Goal: Information Seeking & Learning: Learn about a topic

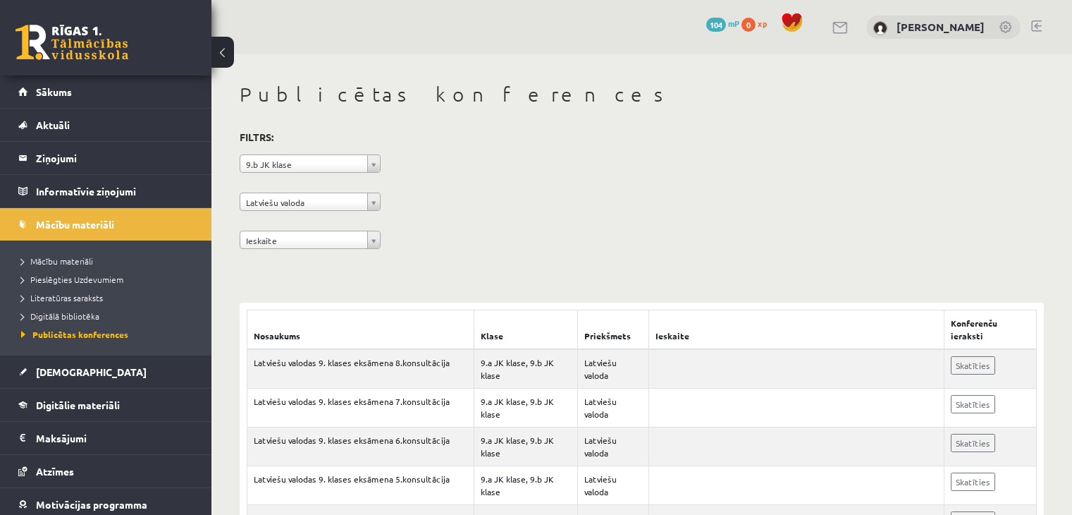
scroll to position [381, 0]
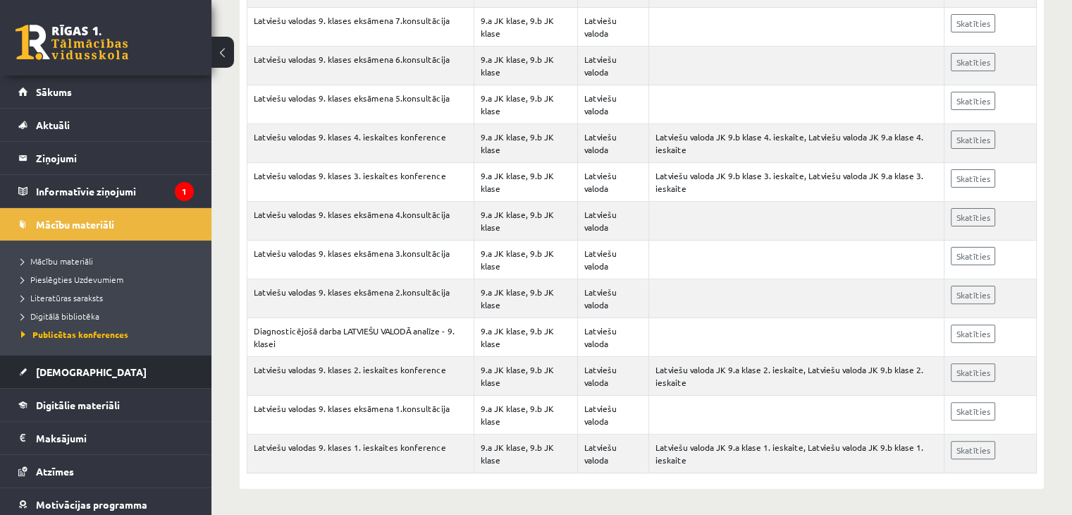
click at [200, 374] on li "Ieskaites Neizpildītās Izlabotās" at bounding box center [105, 372] width 211 height 34
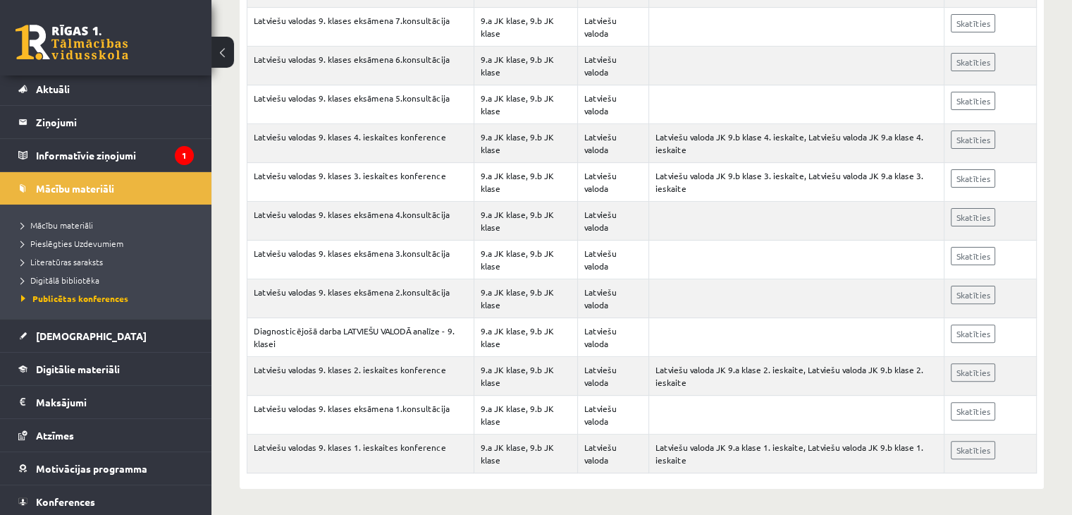
scroll to position [70, 0]
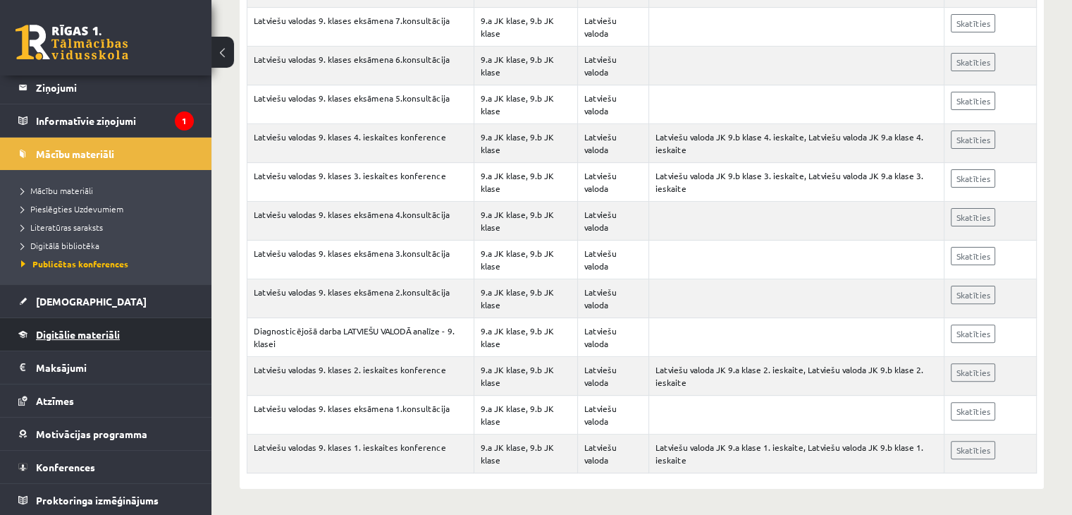
click at [93, 335] on span "Digitālie materiāli" at bounding box center [78, 334] width 84 height 13
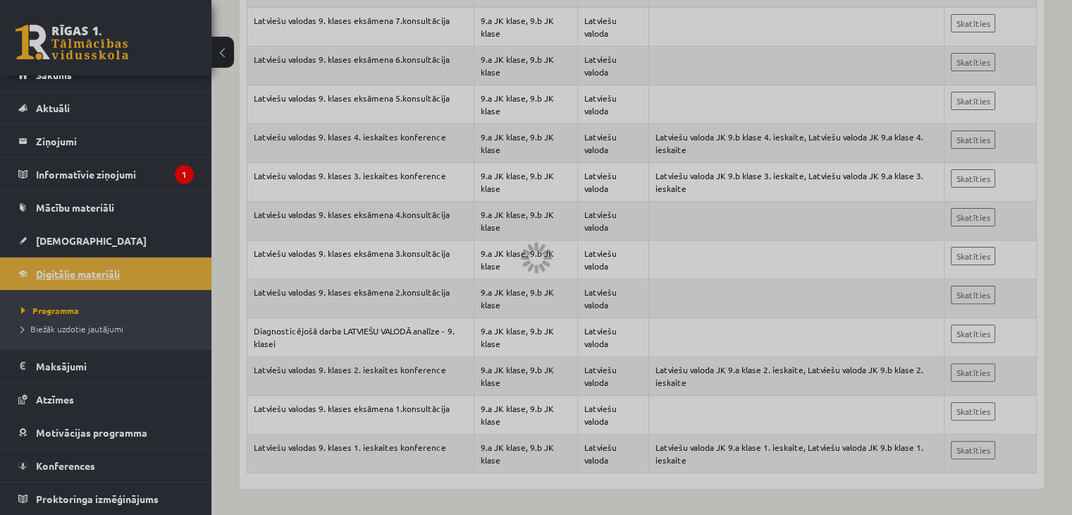
scroll to position [16, 0]
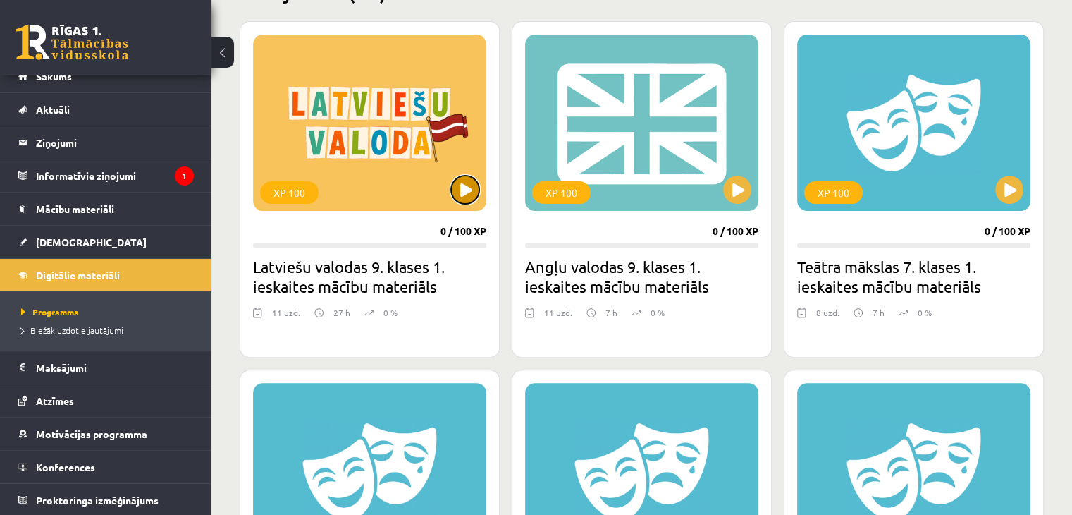
click at [464, 183] on button at bounding box center [465, 190] width 28 height 28
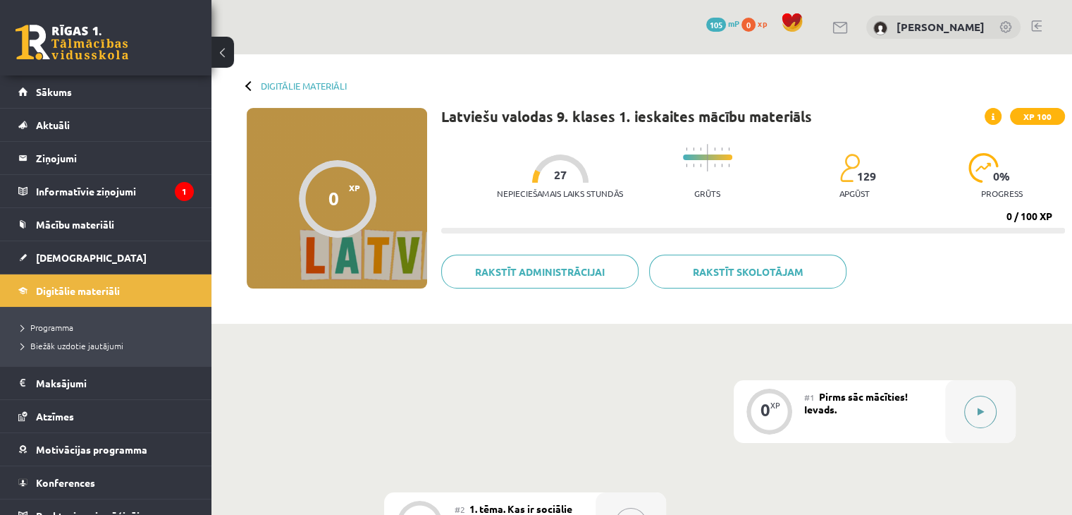
click at [984, 419] on button at bounding box center [980, 411] width 32 height 32
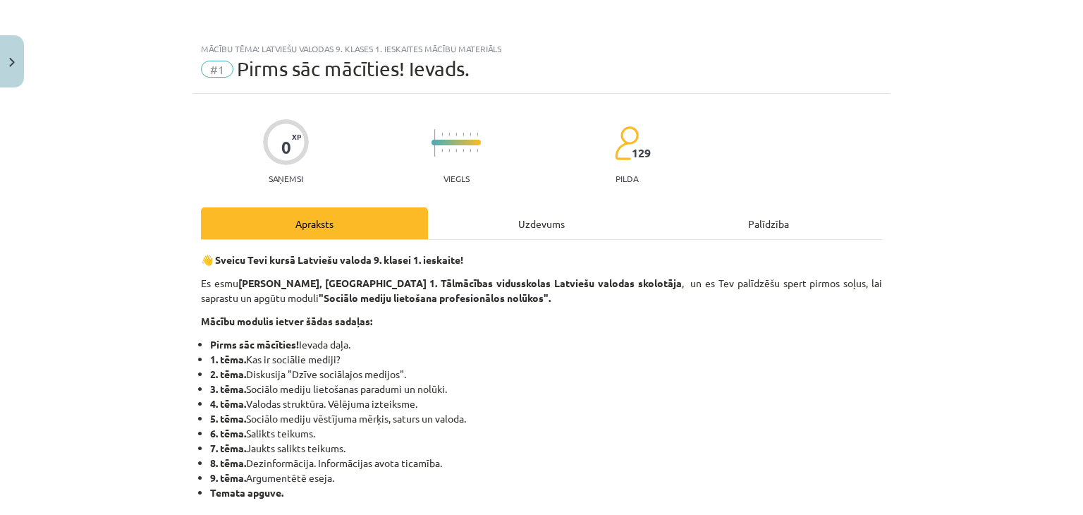
scroll to position [450, 0]
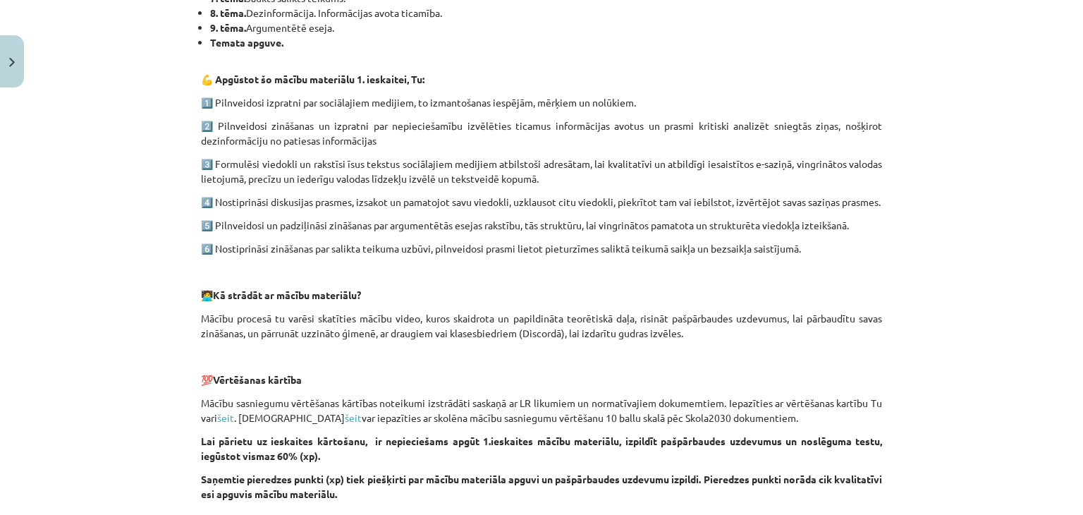
click at [1060, 480] on div "Mācību tēma: Latviešu valodas 9. klases 1. ieskaites mācību materiāls #1 Pirms …" at bounding box center [541, 257] width 1083 height 515
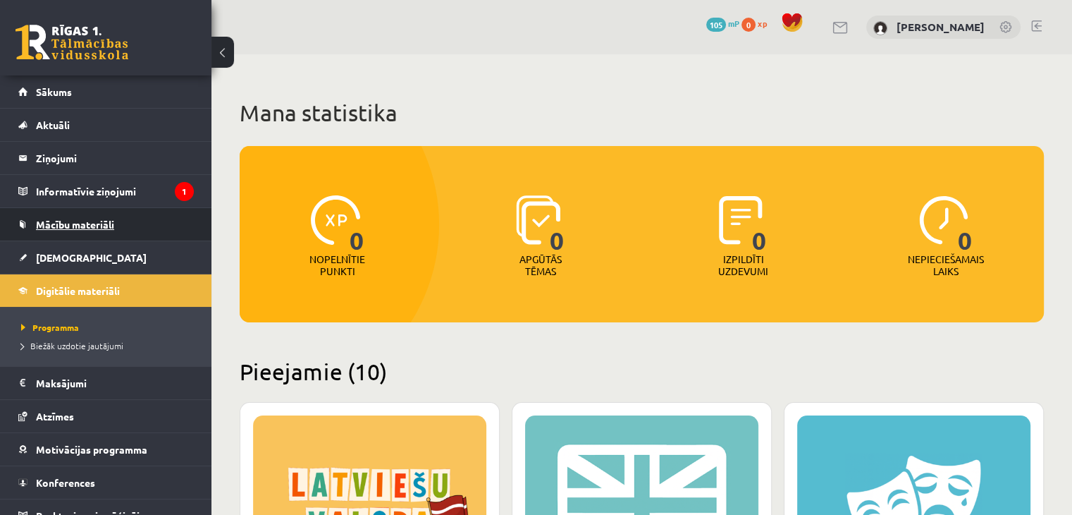
click at [105, 221] on span "Mācību materiāli" at bounding box center [75, 224] width 78 height 13
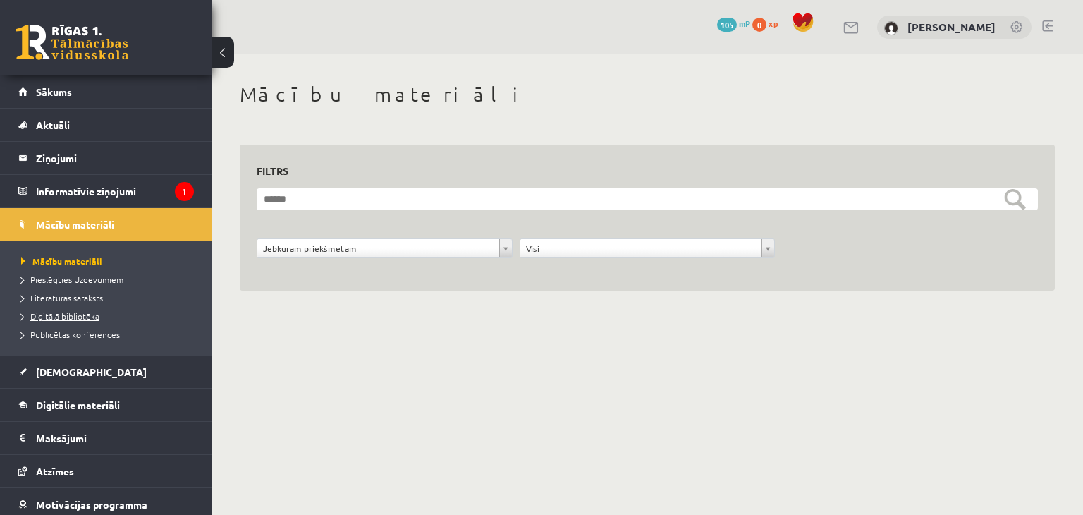
click at [61, 311] on span "Digitālā bibliotēka" at bounding box center [60, 315] width 78 height 11
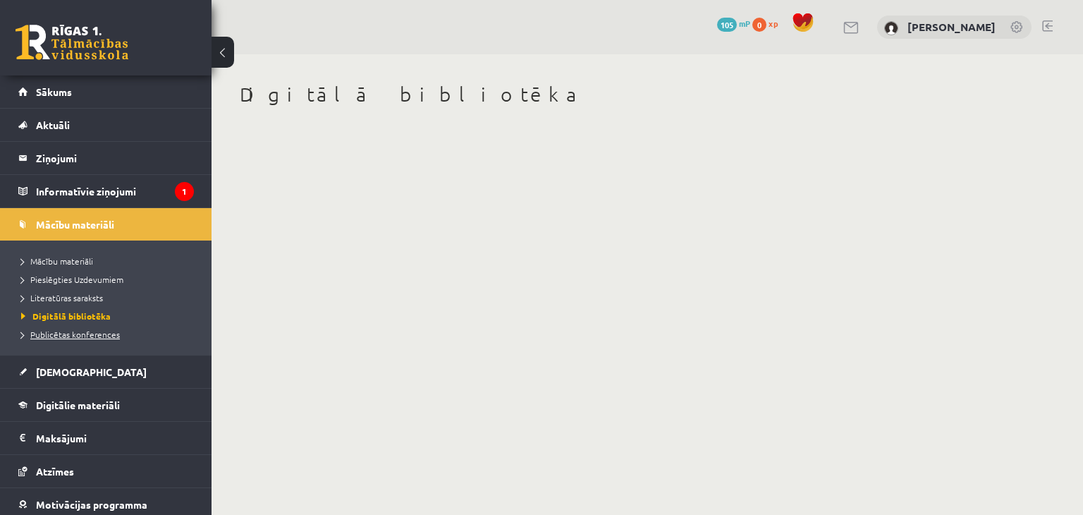
click at [51, 334] on span "Publicētas konferences" at bounding box center [70, 333] width 99 height 11
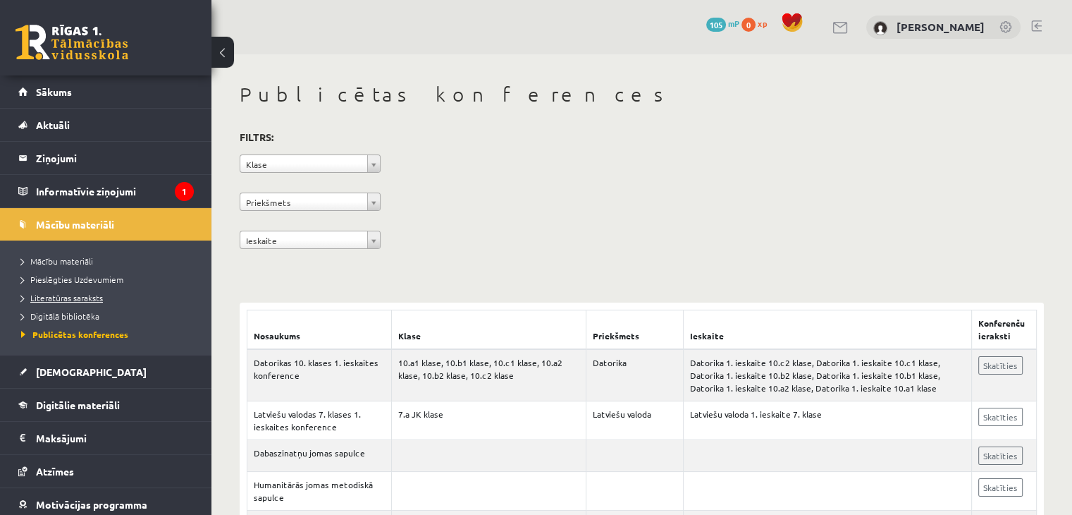
click at [71, 297] on span "Literatūras saraksts" at bounding box center [62, 297] width 82 height 11
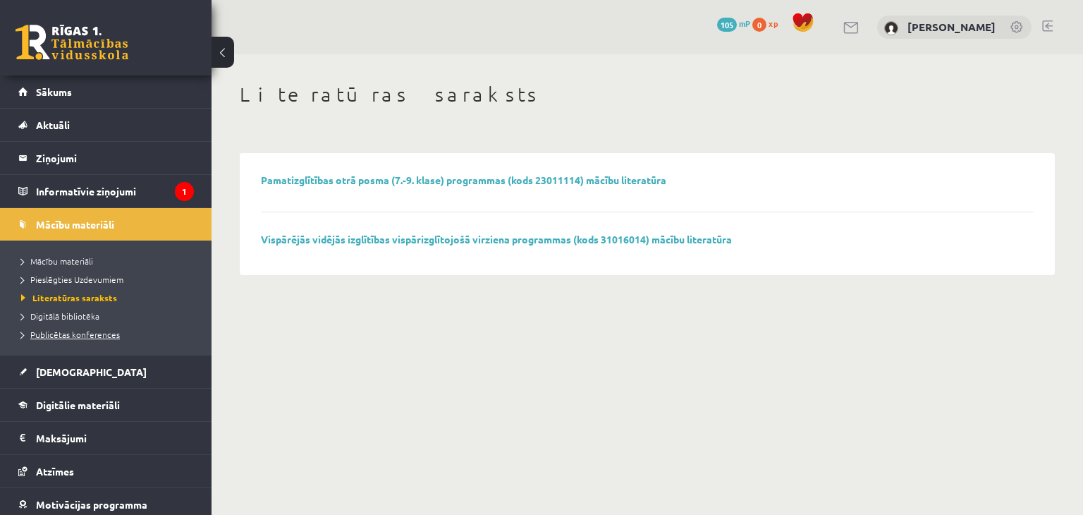
click at [98, 329] on span "Publicētas konferences" at bounding box center [70, 333] width 99 height 11
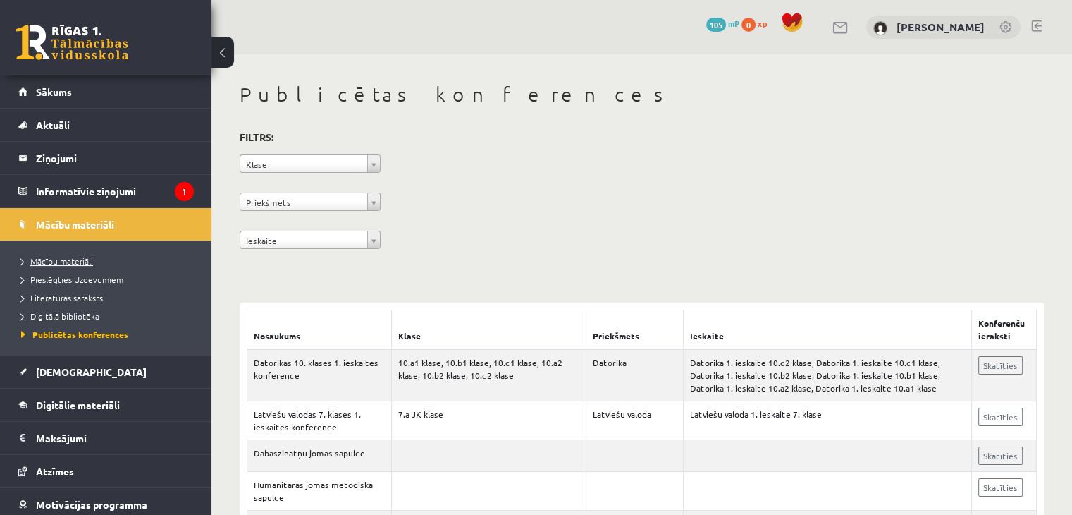
click at [56, 255] on span "Mācību materiāli" at bounding box center [57, 260] width 72 height 11
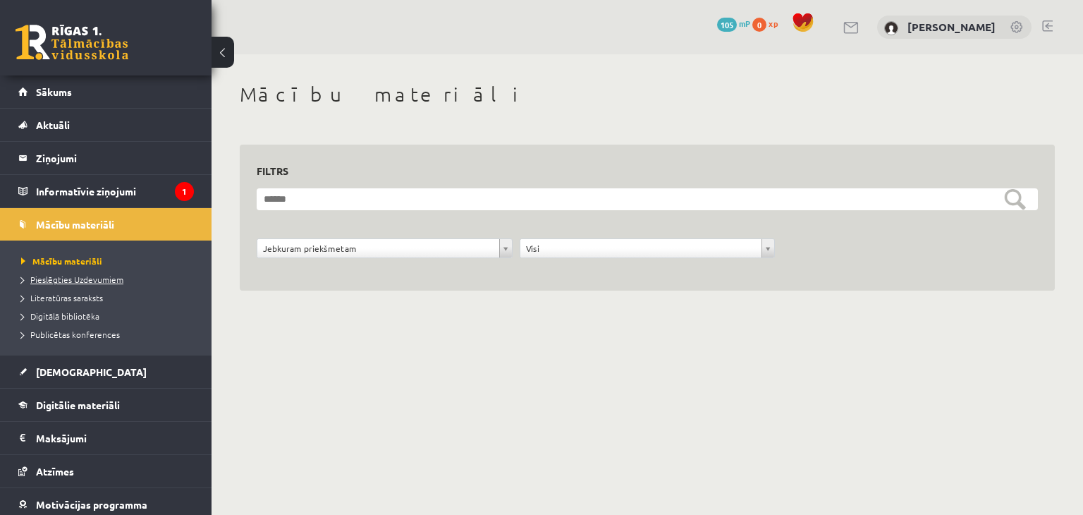
click at [94, 282] on span "Pieslēgties Uzdevumiem" at bounding box center [72, 279] width 102 height 11
click at [72, 301] on link "Literatūras saraksts" at bounding box center [109, 297] width 176 height 13
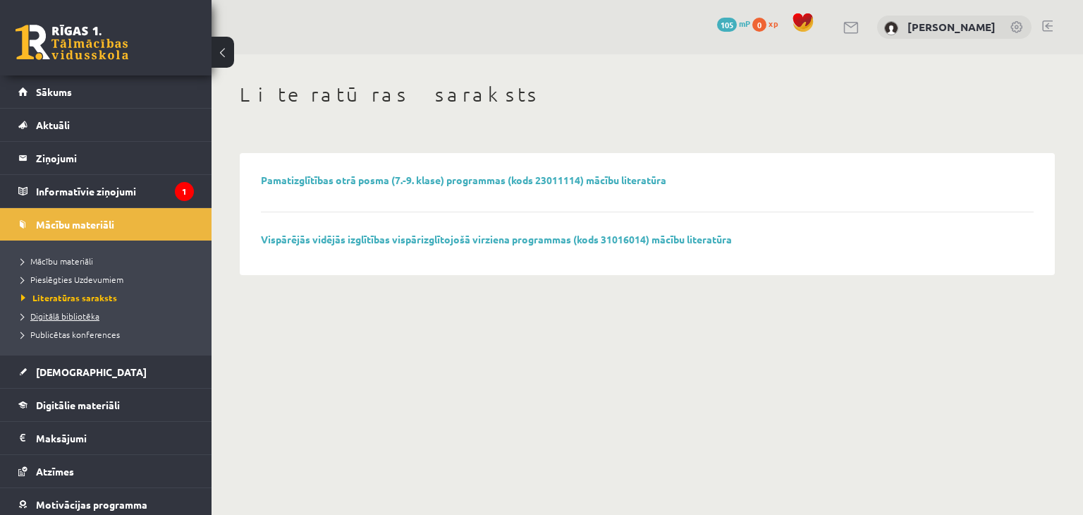
click at [87, 312] on span "Digitālā bibliotēka" at bounding box center [60, 315] width 78 height 11
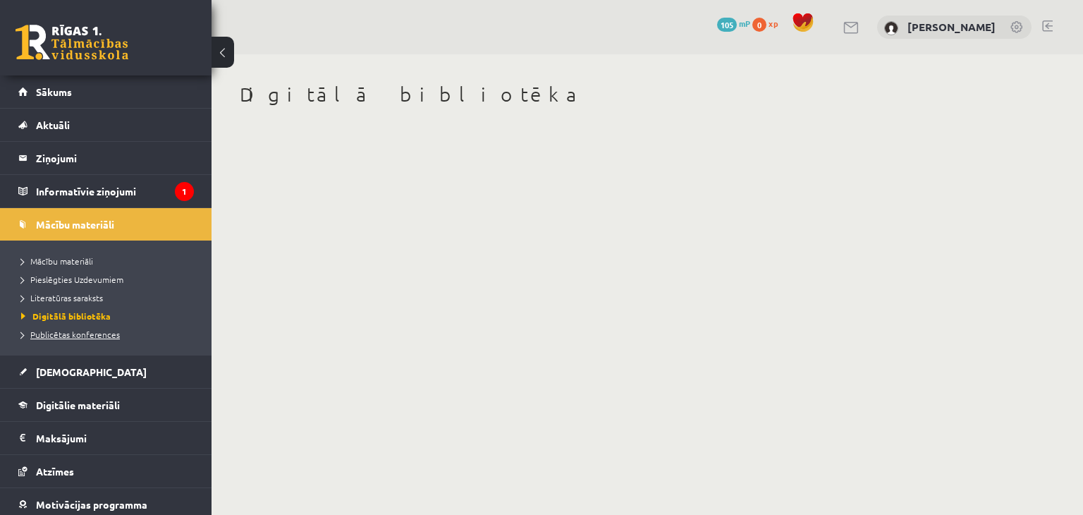
click at [74, 331] on span "Publicētas konferences" at bounding box center [70, 333] width 99 height 11
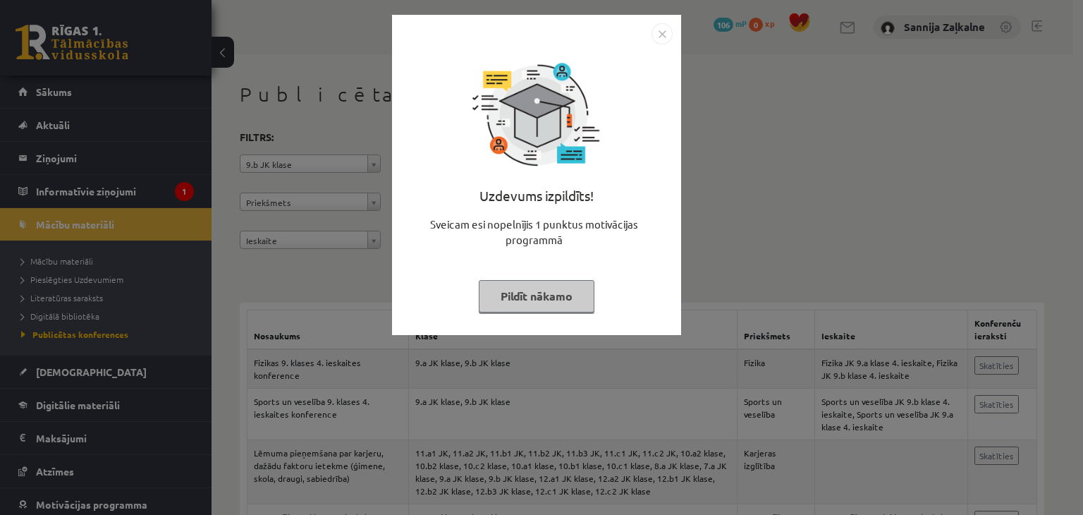
click at [658, 35] on img "Close" at bounding box center [661, 33] width 21 height 21
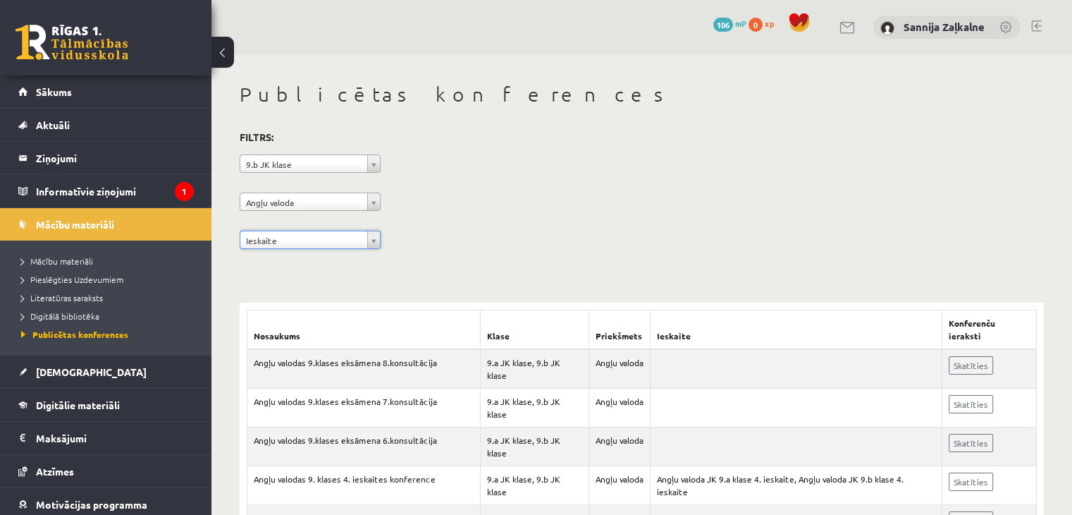
scroll to position [273, 0]
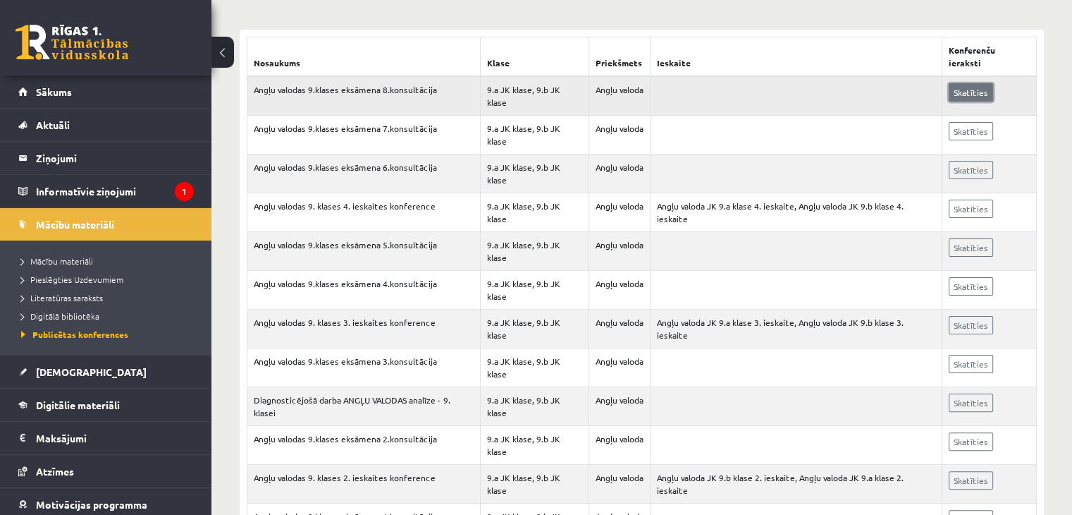
click at [959, 83] on link "Skatīties" at bounding box center [971, 92] width 44 height 18
click at [70, 398] on span "Digitālie materiāli" at bounding box center [78, 404] width 84 height 13
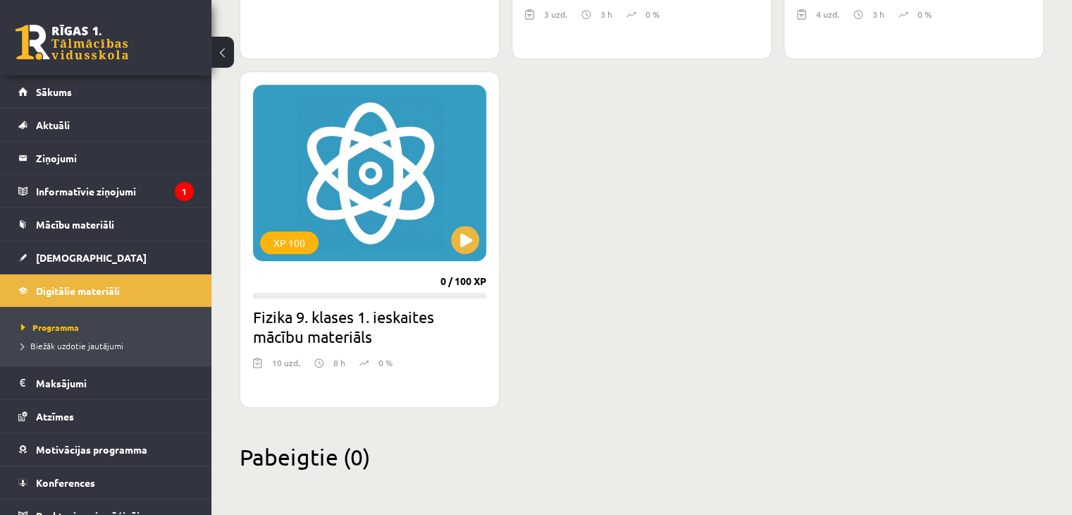
scroll to position [1043, 0]
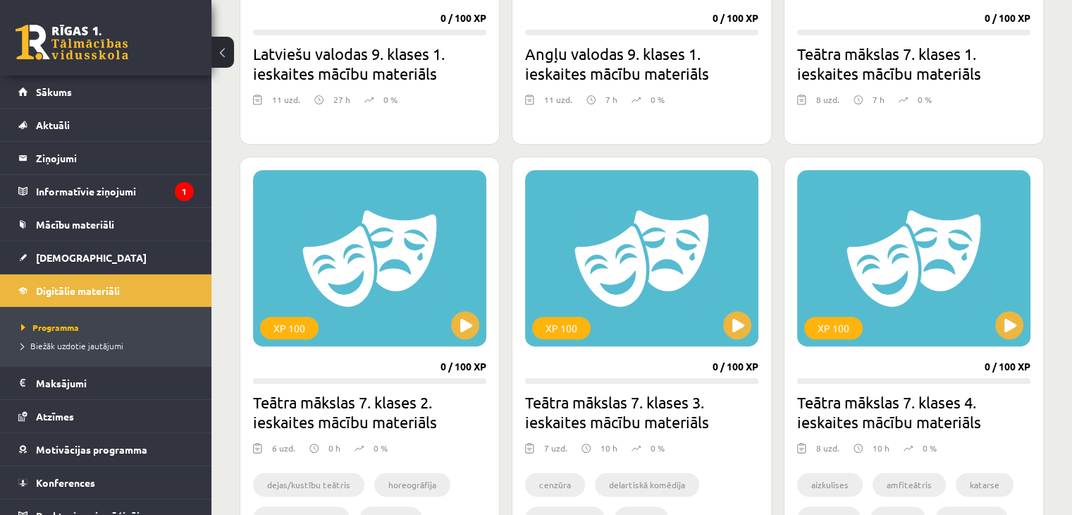
scroll to position [144, 0]
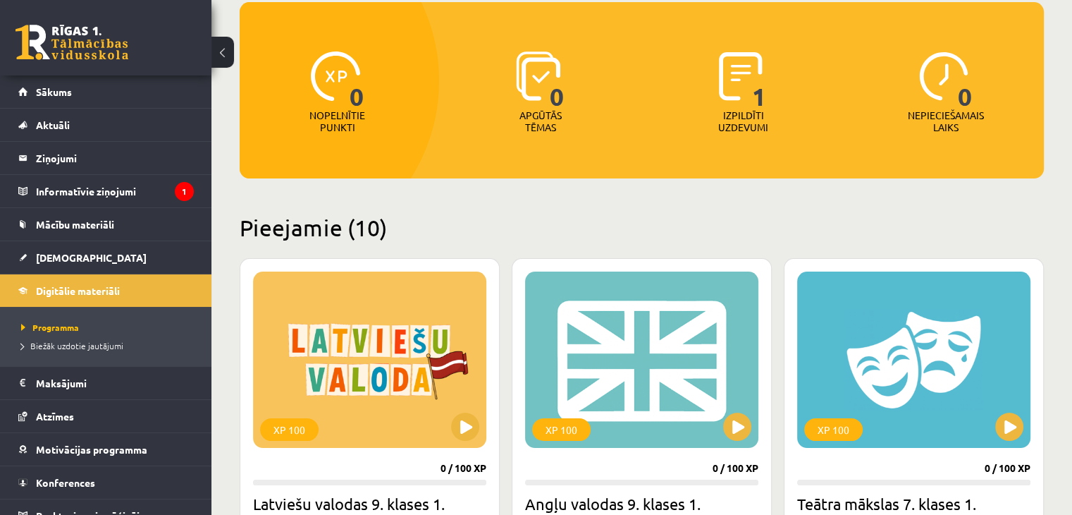
click at [742, 106] on div "1" at bounding box center [743, 76] width 48 height 65
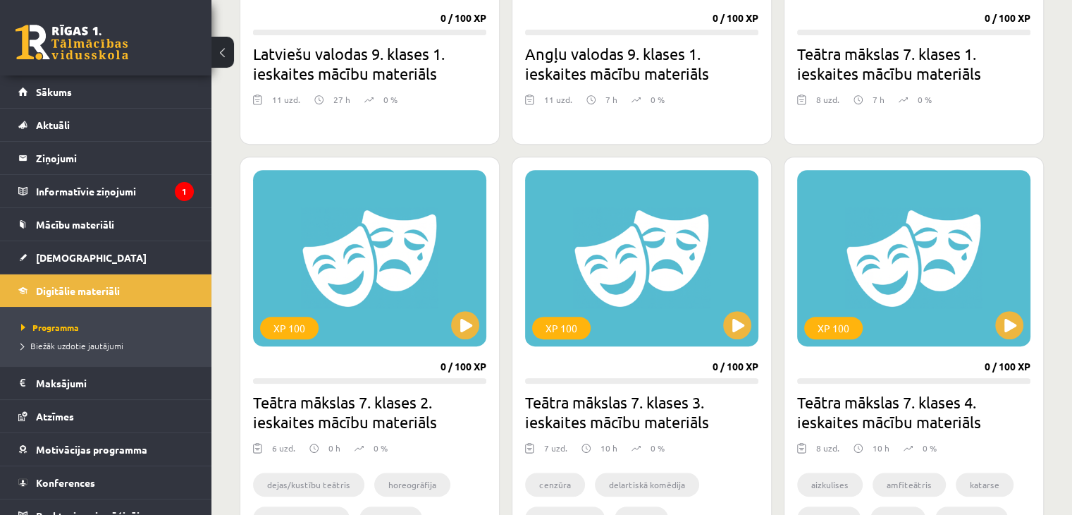
scroll to position [1043, 0]
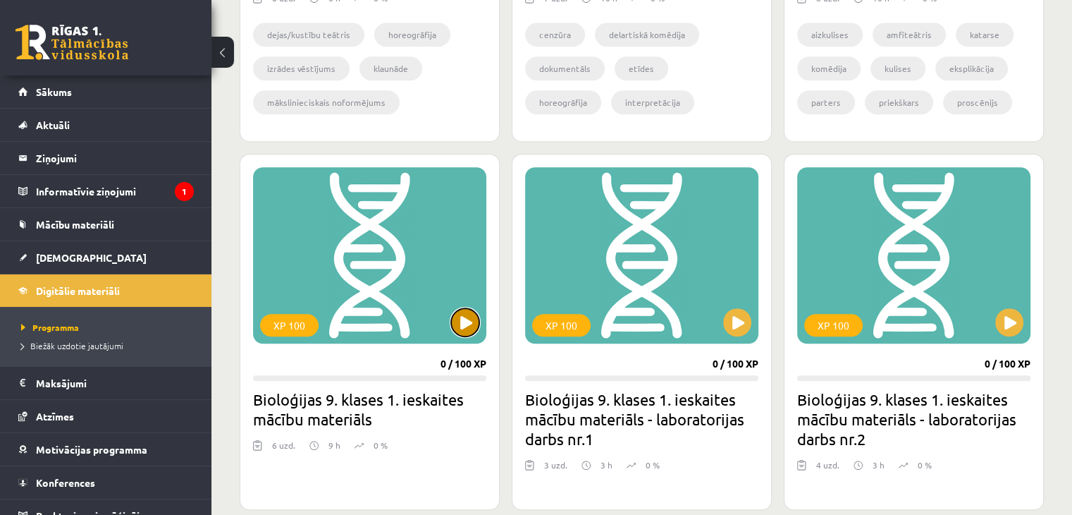
click at [462, 328] on button at bounding box center [465, 322] width 28 height 28
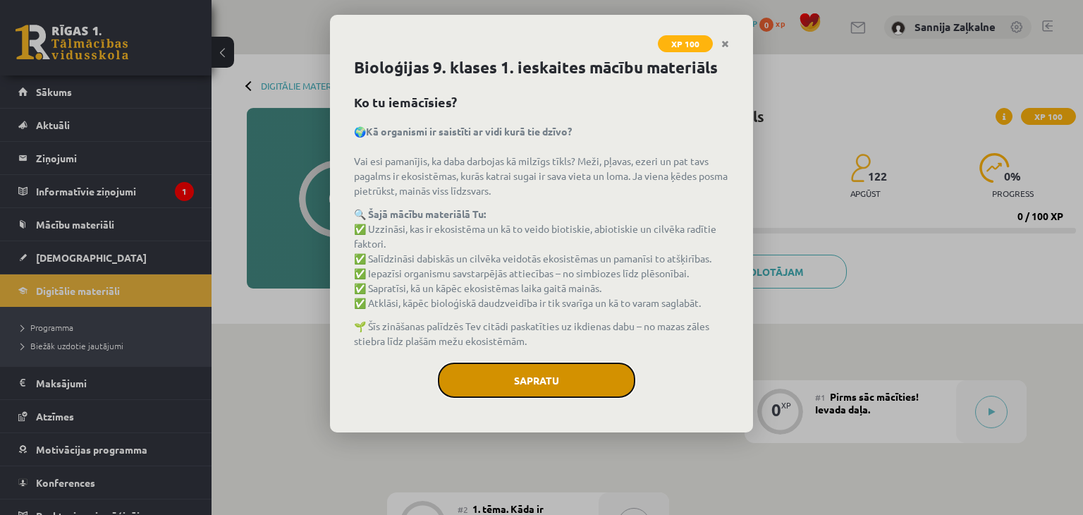
click at [577, 362] on button "Sapratu" at bounding box center [536, 379] width 197 height 35
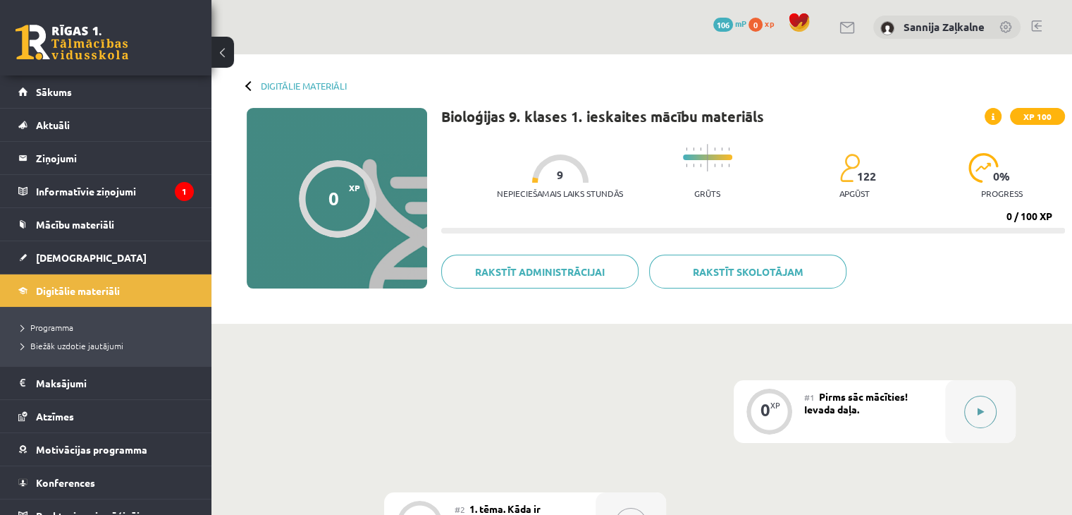
click at [985, 426] on button at bounding box center [980, 411] width 32 height 32
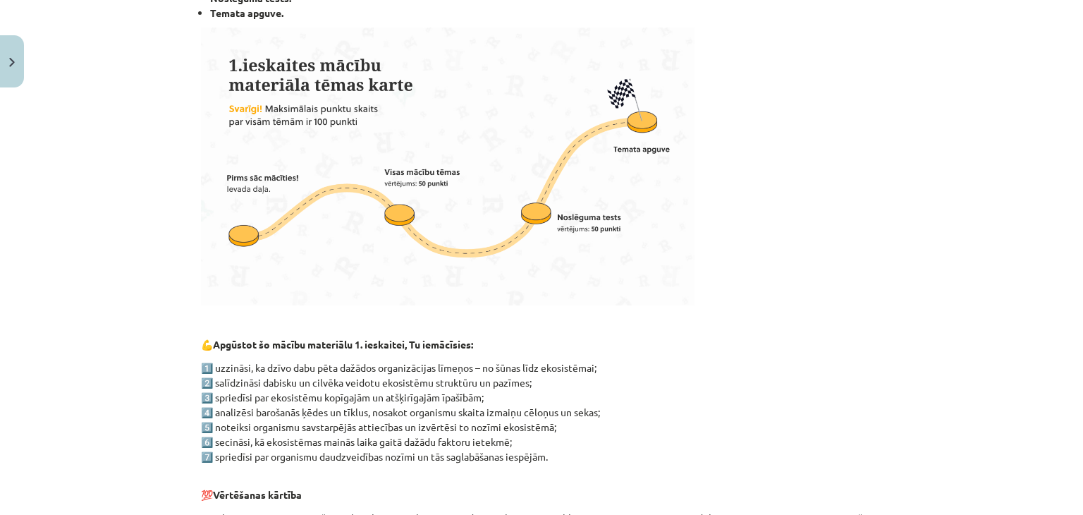
scroll to position [847, 0]
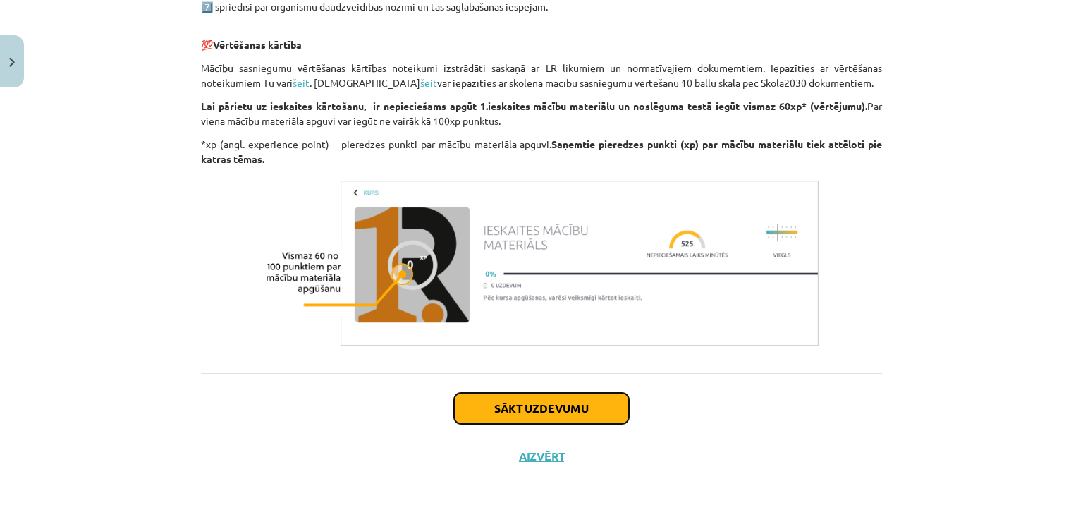
click at [537, 415] on button "Sākt uzdevumu" at bounding box center [541, 408] width 175 height 31
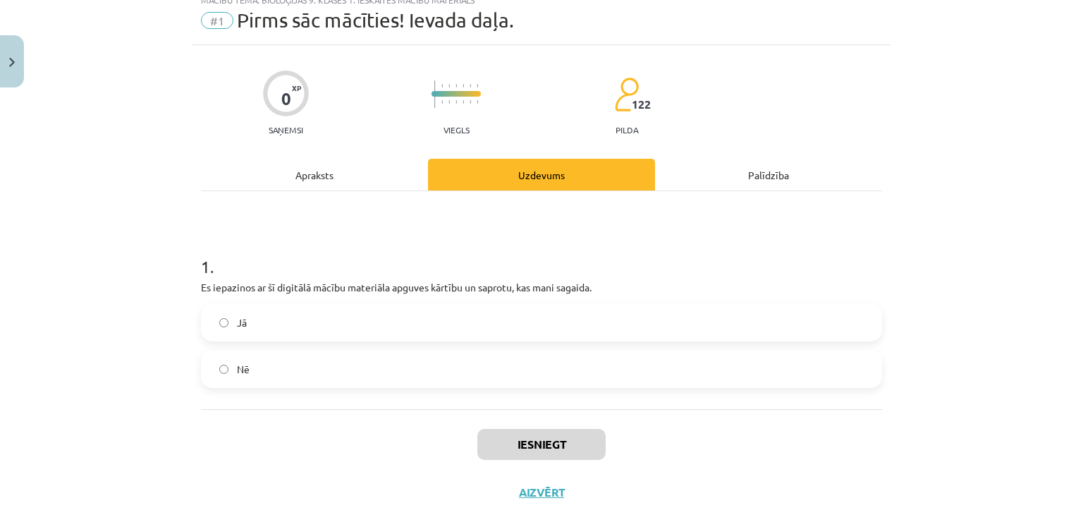
scroll to position [35, 0]
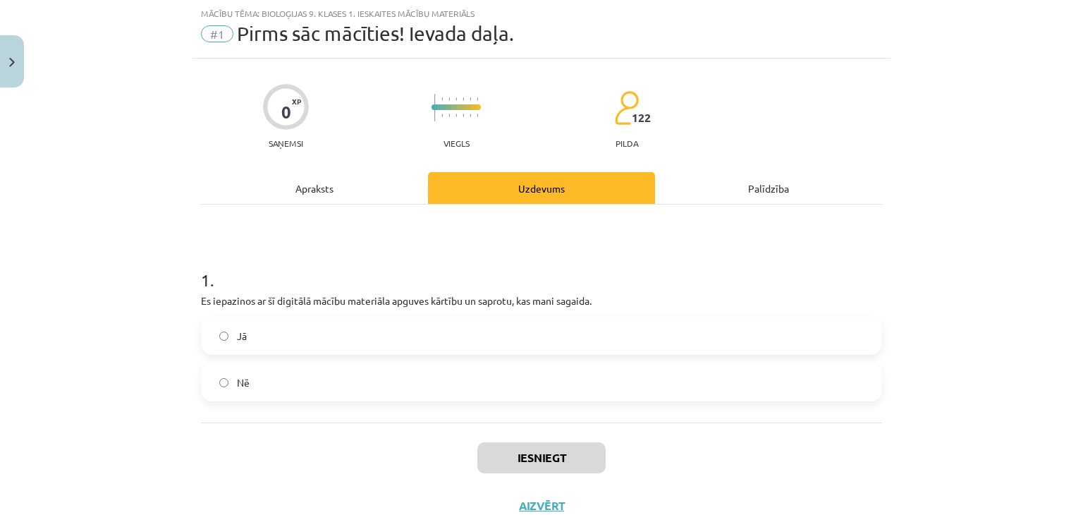
click at [334, 197] on div "Apraksts" at bounding box center [314, 188] width 227 height 32
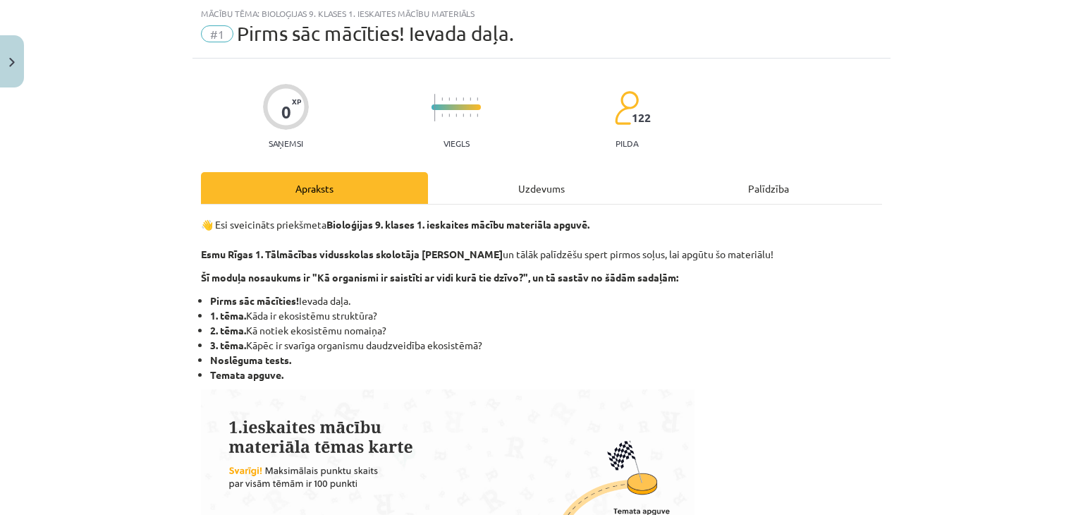
click at [488, 198] on div "Uzdevums" at bounding box center [541, 188] width 227 height 32
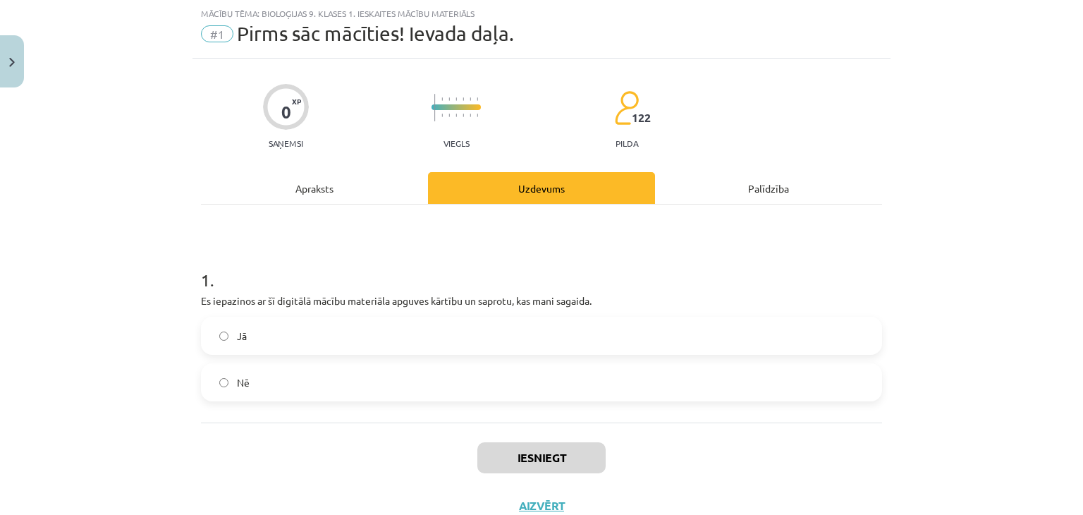
click at [753, 182] on div "Palīdzība" at bounding box center [768, 188] width 227 height 32
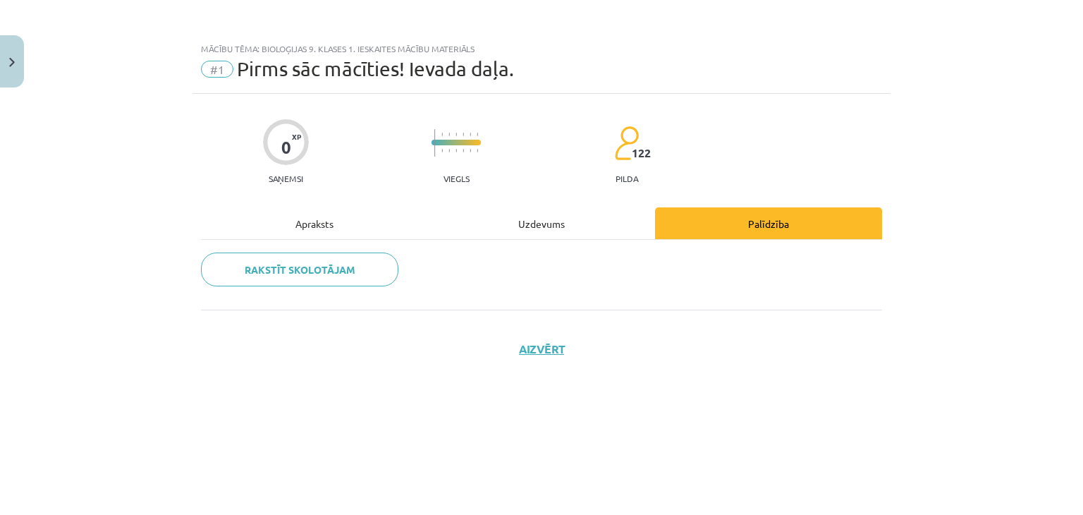
click at [517, 214] on div "Uzdevums" at bounding box center [541, 223] width 227 height 32
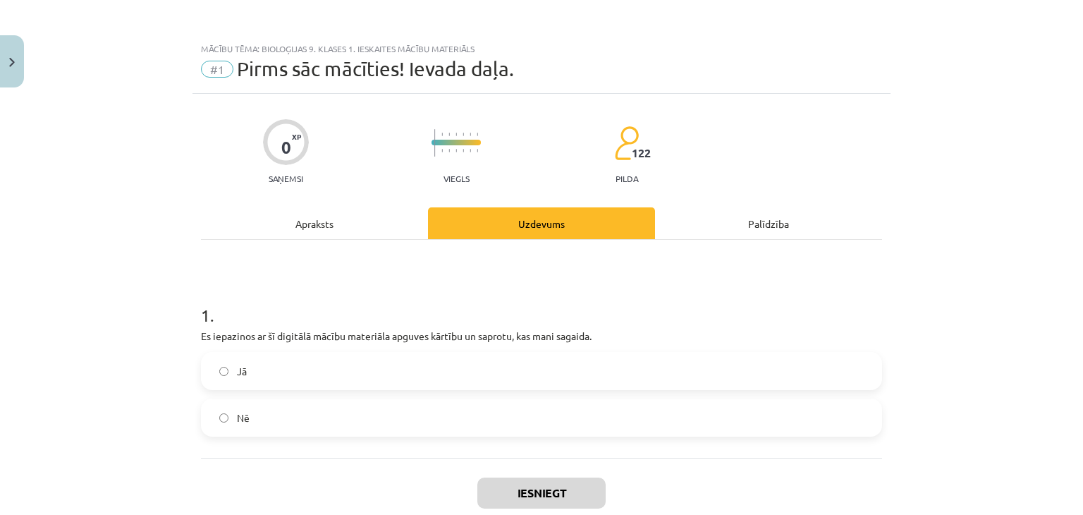
click at [256, 387] on label "Jā" at bounding box center [541, 370] width 678 height 35
click at [526, 488] on button "Iesniegt" at bounding box center [541, 492] width 128 height 31
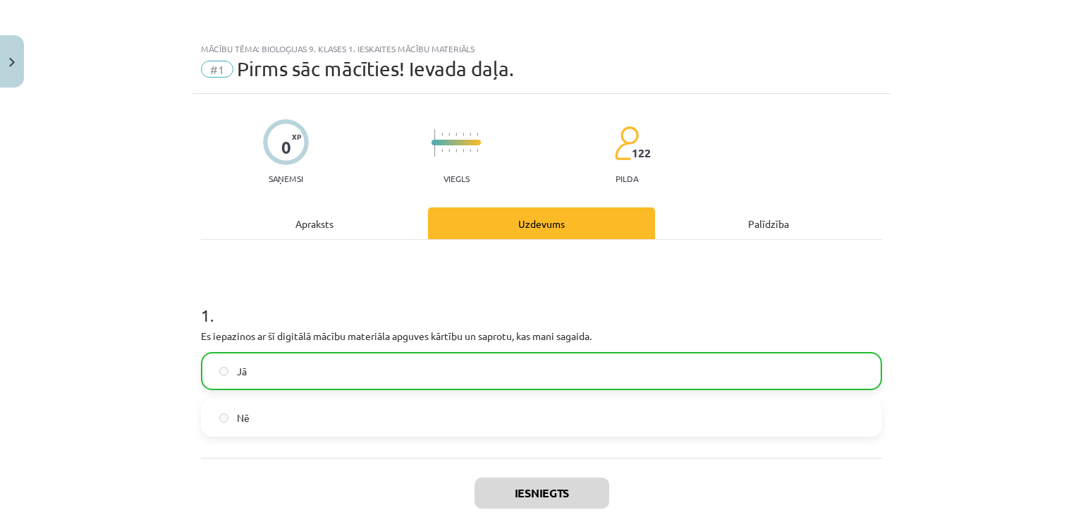
click at [328, 370] on label "Jā" at bounding box center [541, 370] width 678 height 35
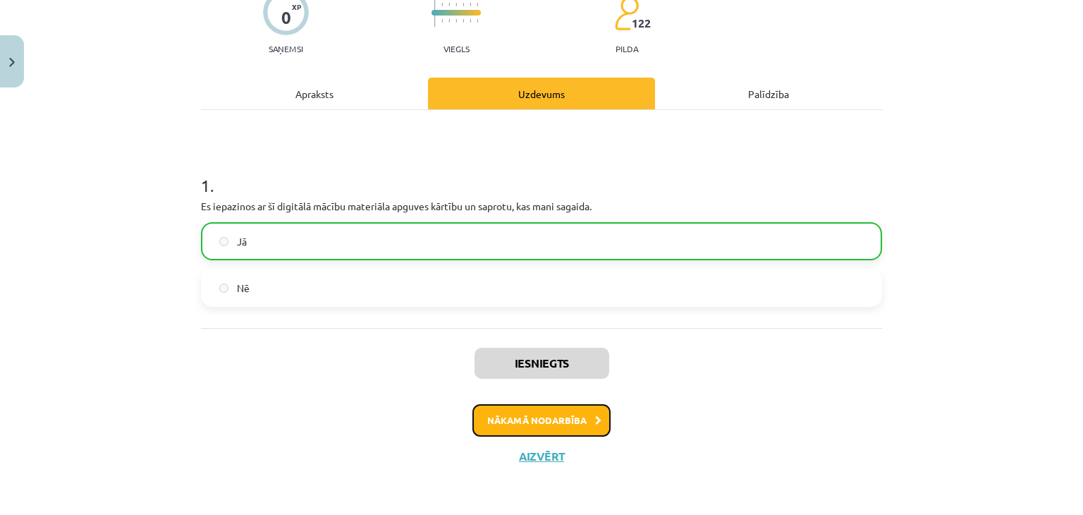
click at [541, 408] on button "Nākamā nodarbība" at bounding box center [541, 420] width 138 height 32
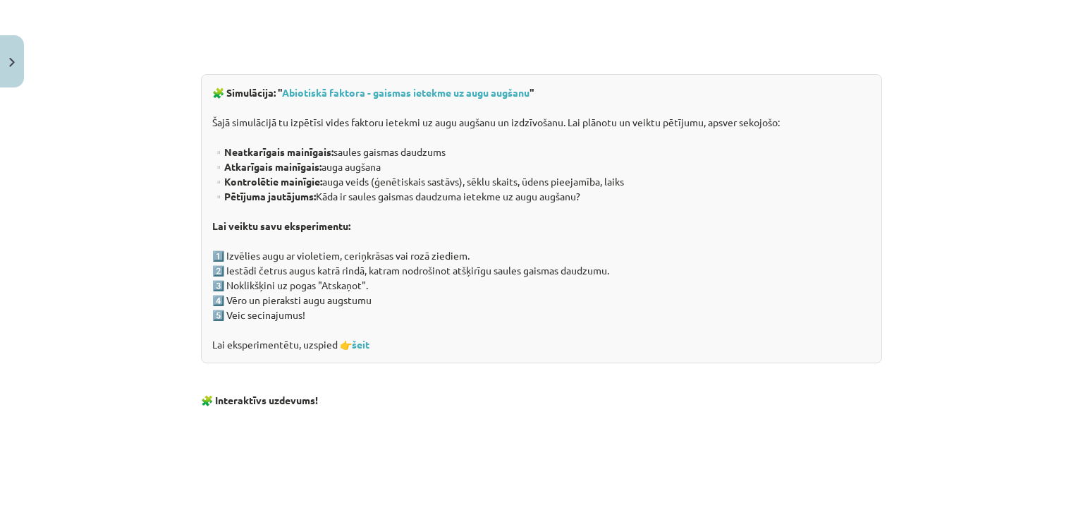
scroll to position [485, 0]
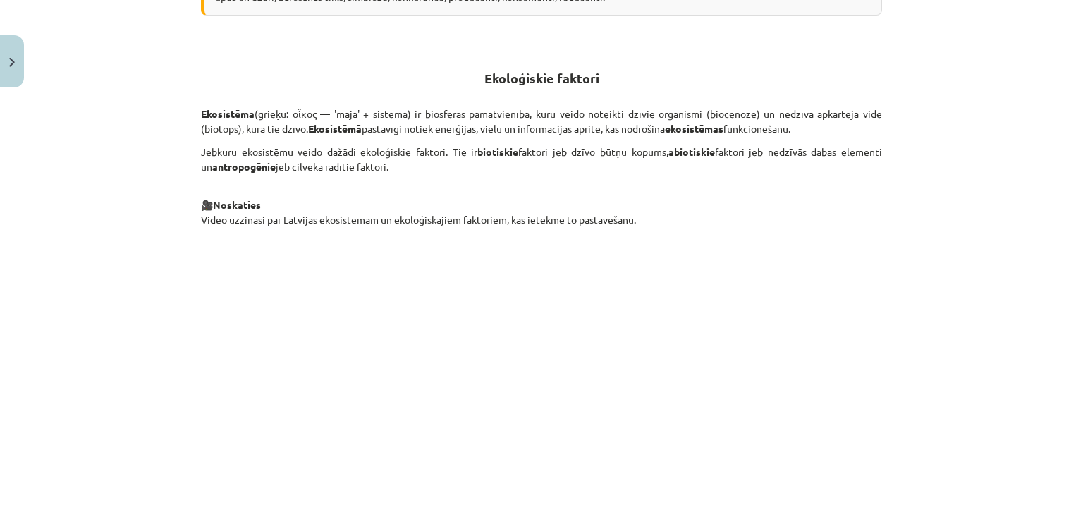
click at [925, 353] on div "Mācību tēma: Bioloģijas 9. klases 1. ieskaites mācību materiāls #2 1. tēma. Kād…" at bounding box center [541, 257] width 1083 height 515
